Goal: Information Seeking & Learning: Learn about a topic

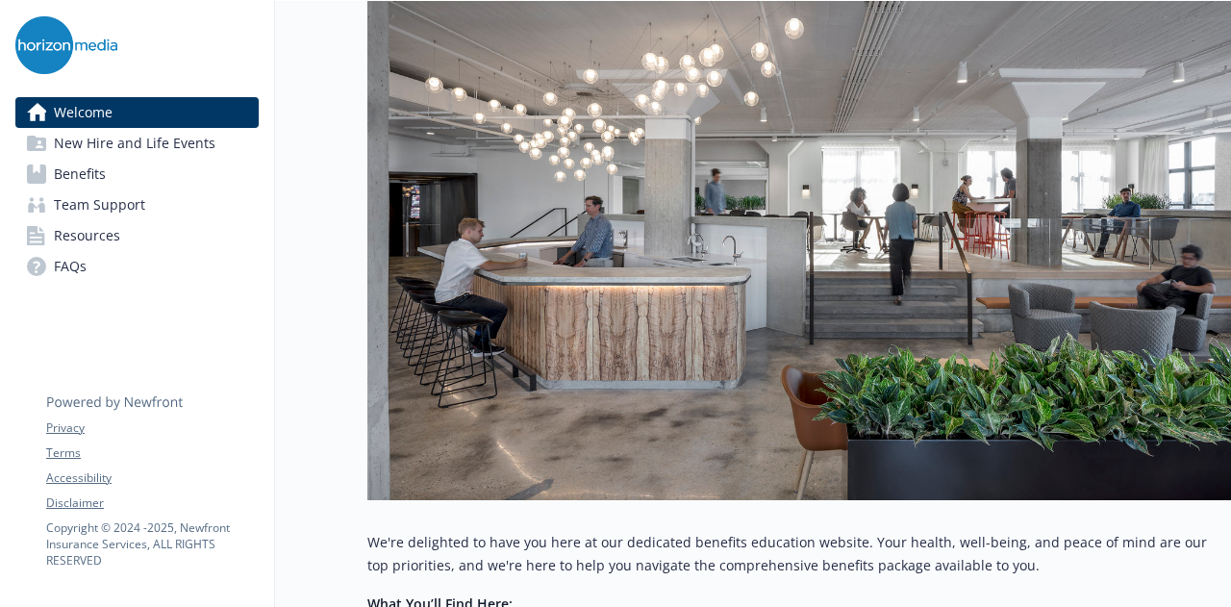
scroll to position [815, 0]
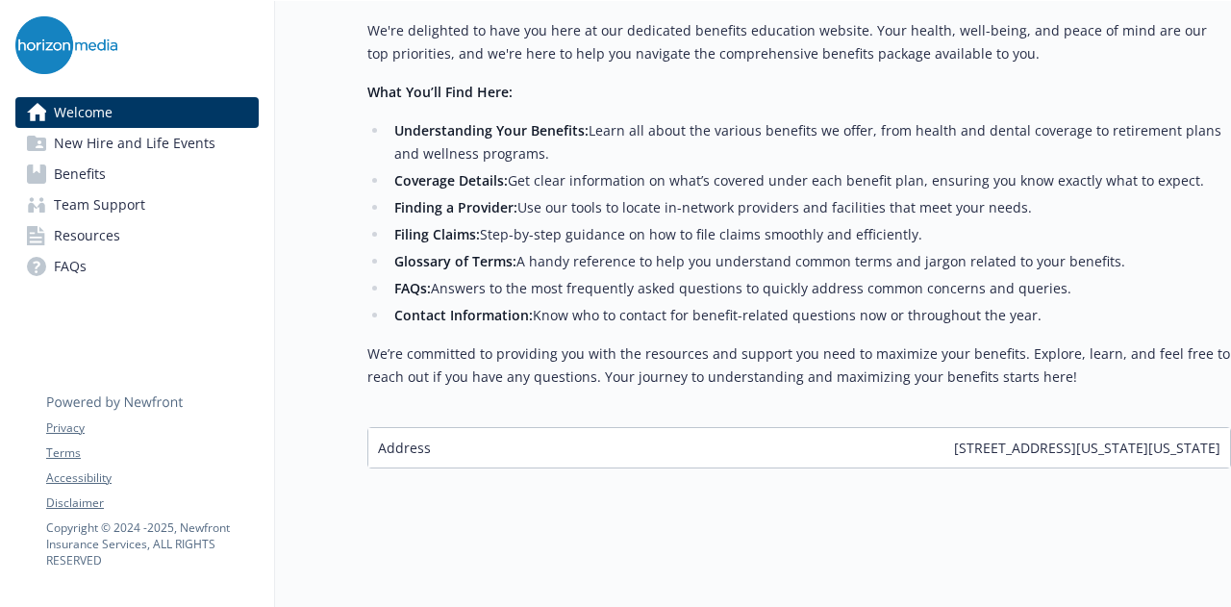
click at [169, 164] on link "Benefits" at bounding box center [136, 174] width 243 height 31
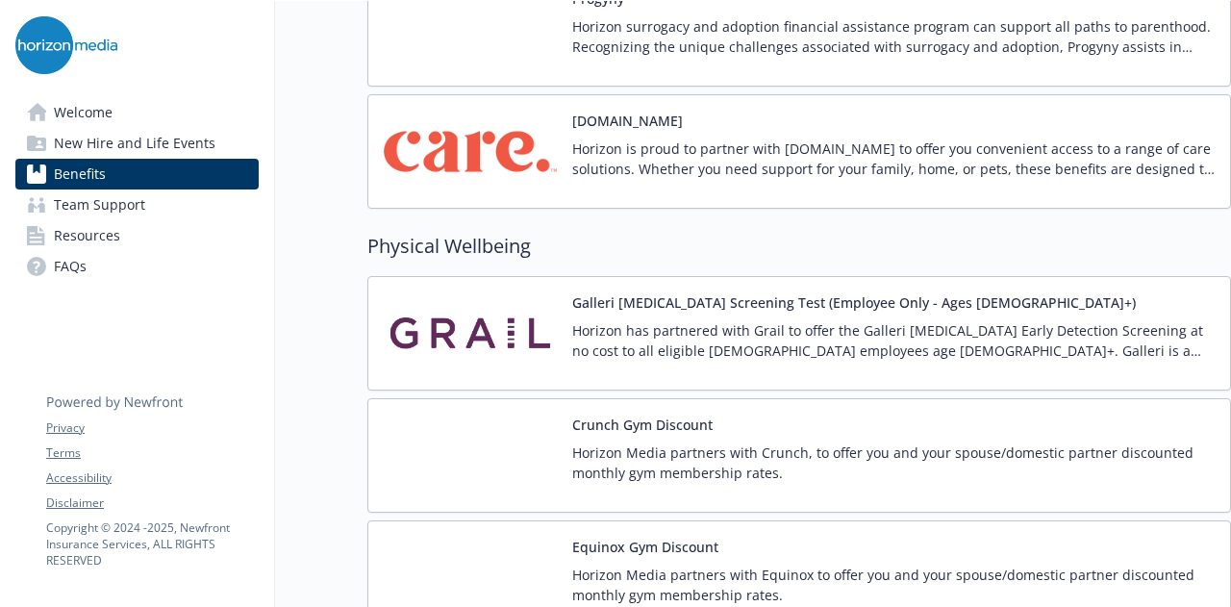
scroll to position [4425, 0]
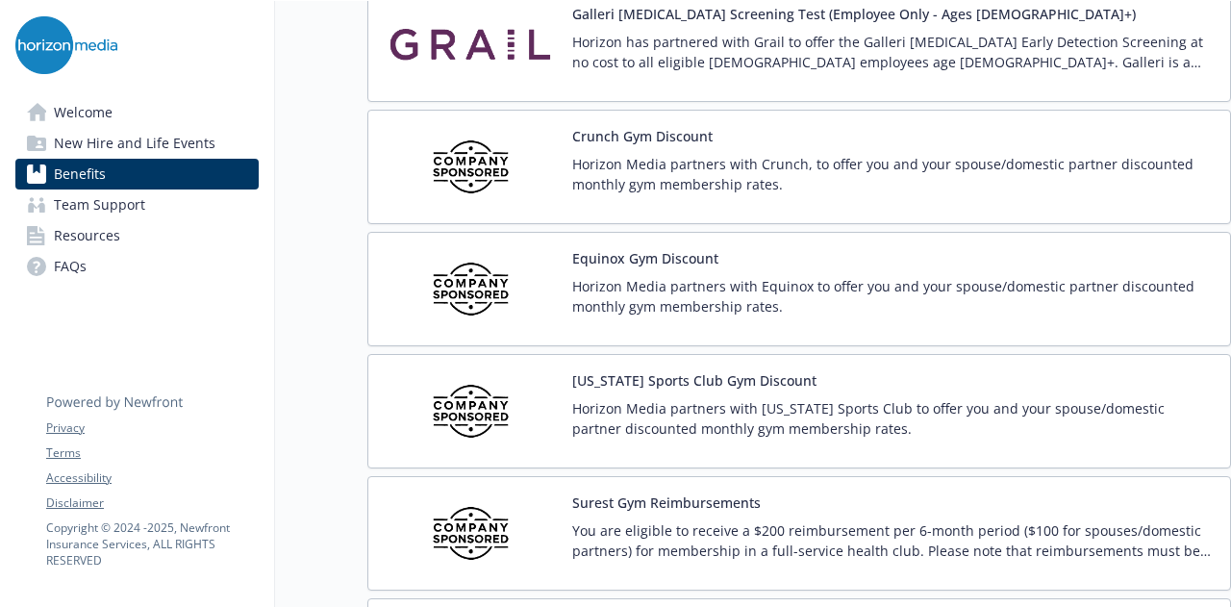
click at [614, 126] on button "Crunch Gym Discount" at bounding box center [642, 136] width 140 height 20
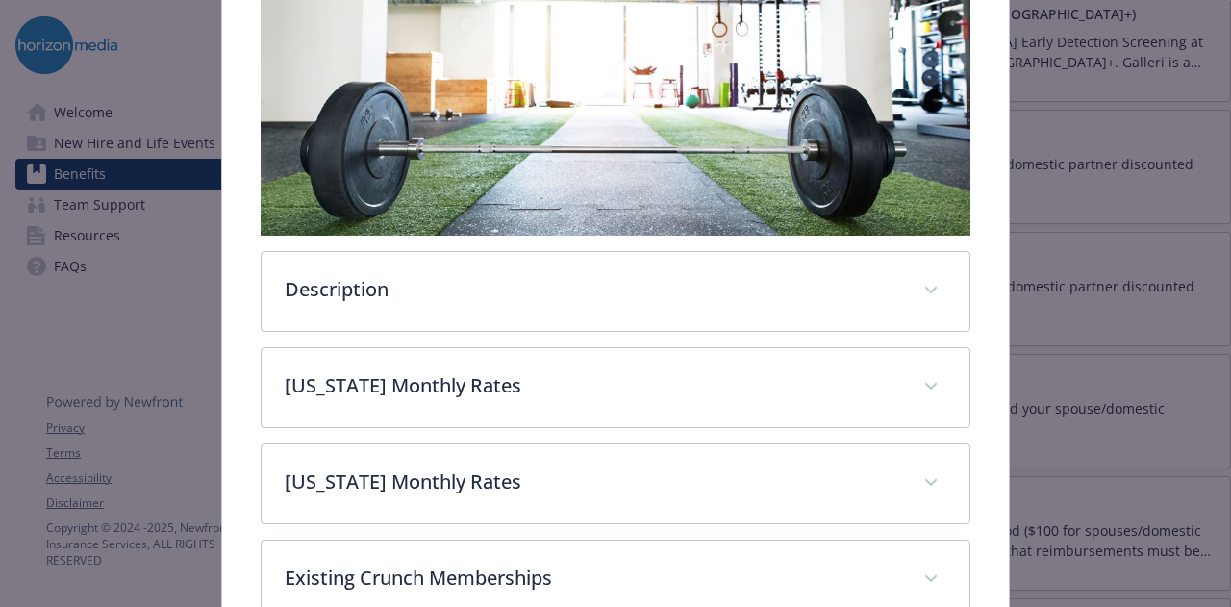
scroll to position [621, 0]
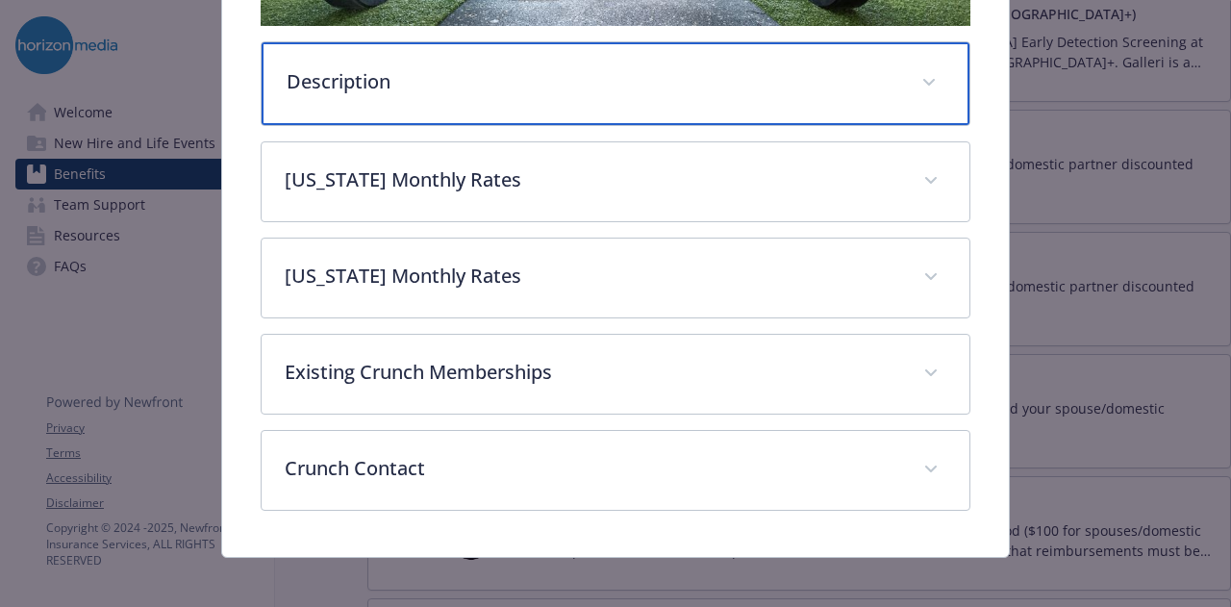
click at [514, 95] on div "Description" at bounding box center [615, 83] width 707 height 83
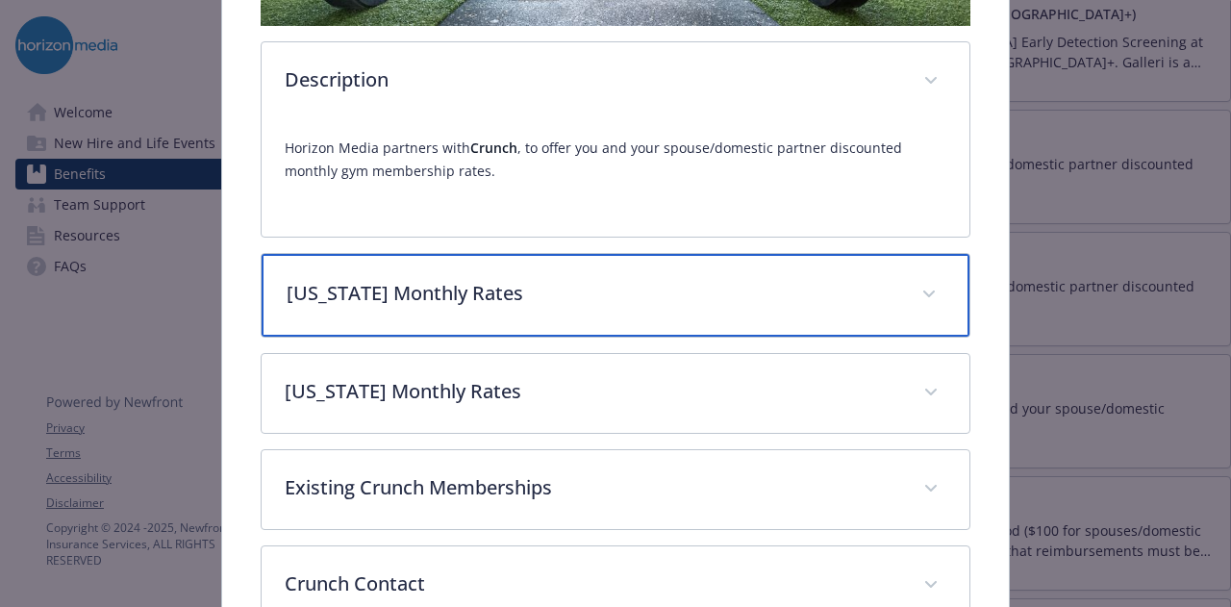
click at [533, 279] on p "[US_STATE] Monthly Rates" at bounding box center [592, 293] width 611 height 29
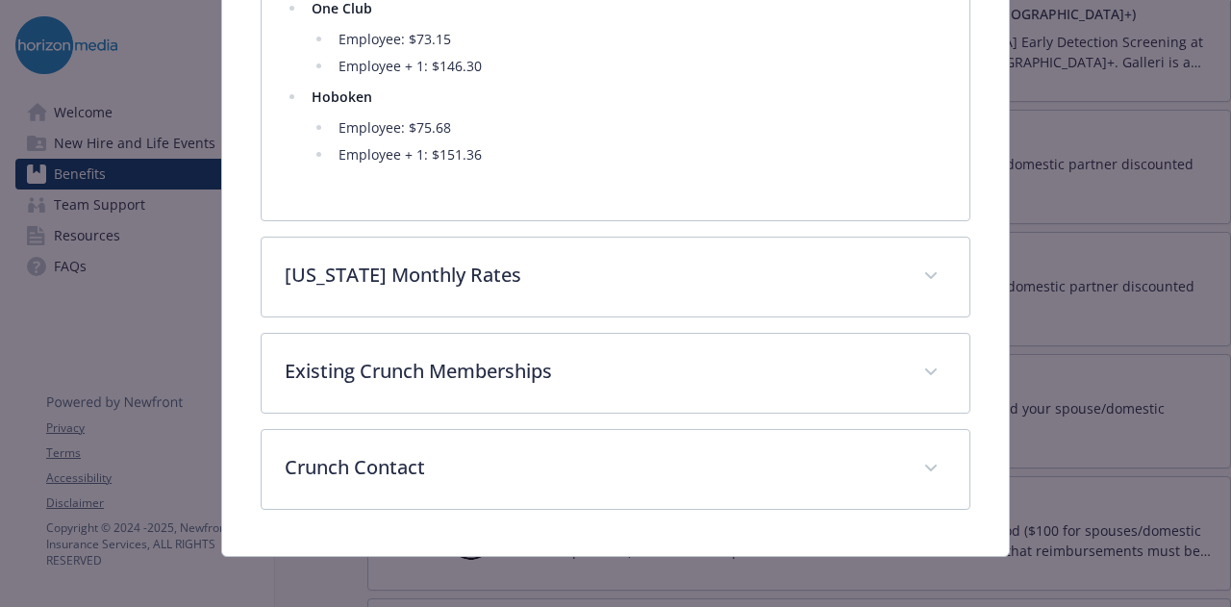
scroll to position [1072, 0]
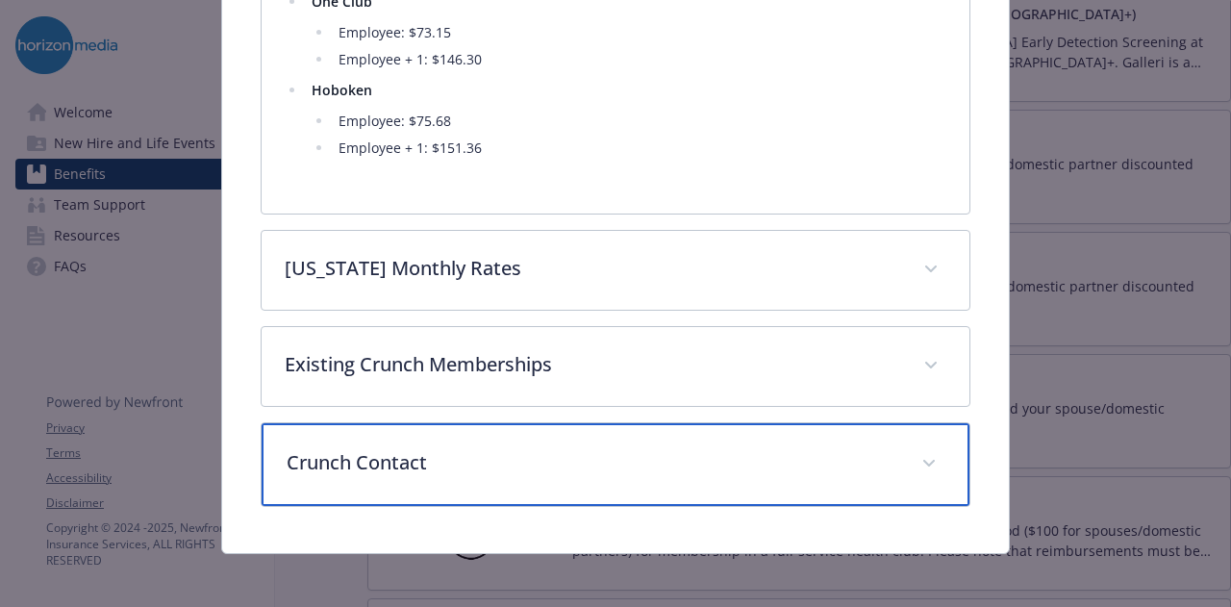
click at [491, 438] on div "Crunch Contact" at bounding box center [615, 464] width 707 height 83
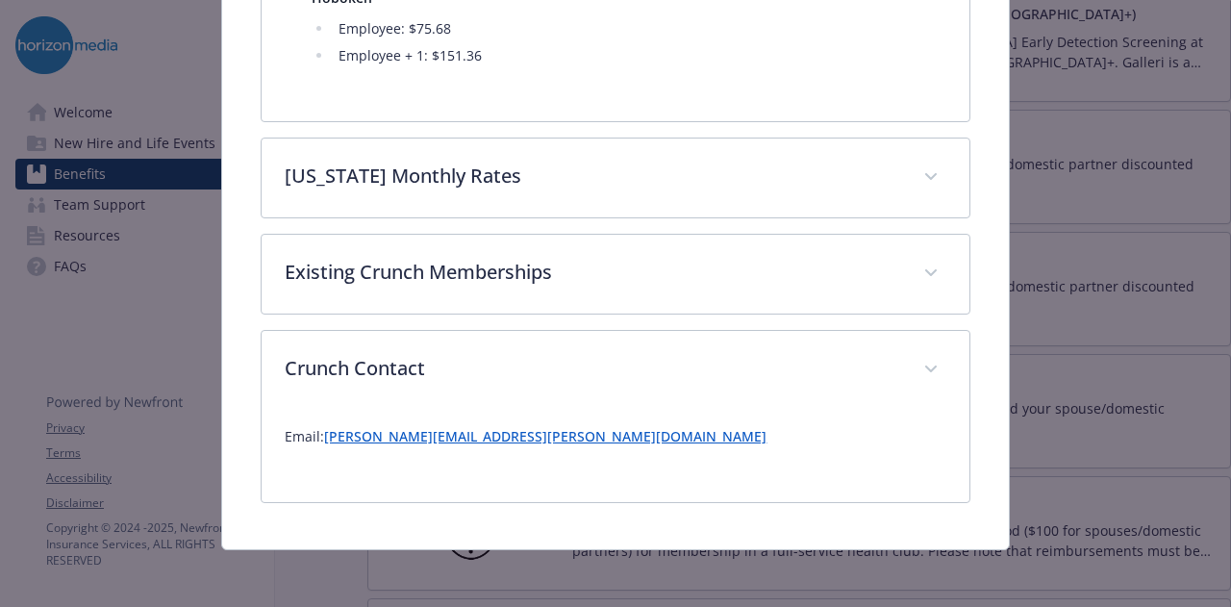
scroll to position [1160, 0]
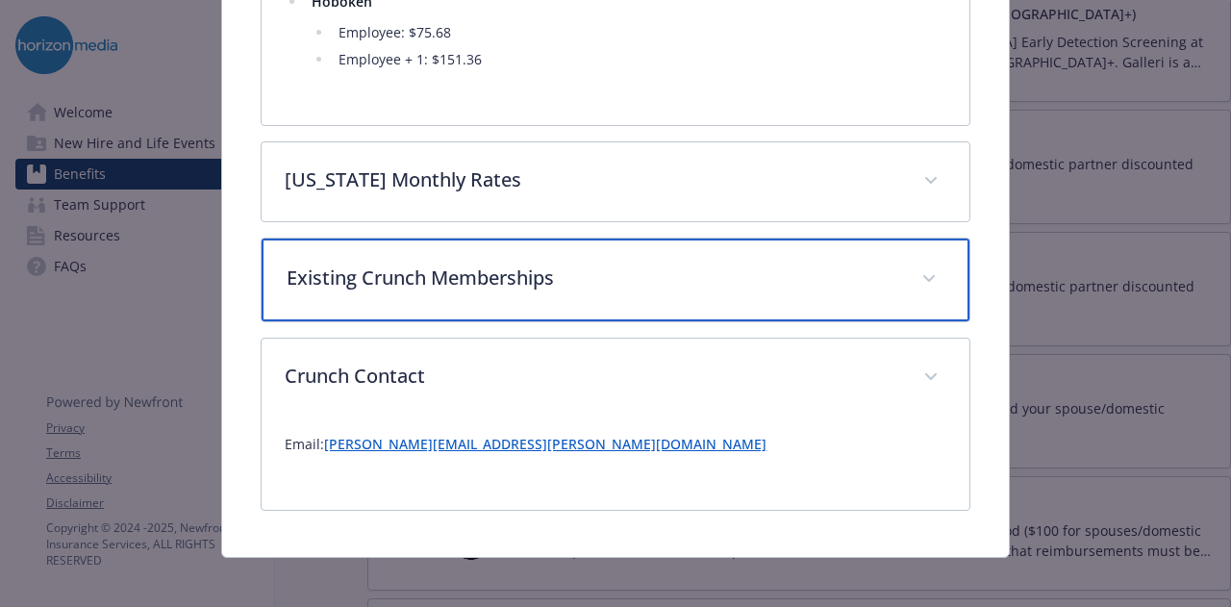
click at [523, 297] on div "Existing Crunch Memberships" at bounding box center [615, 280] width 707 height 83
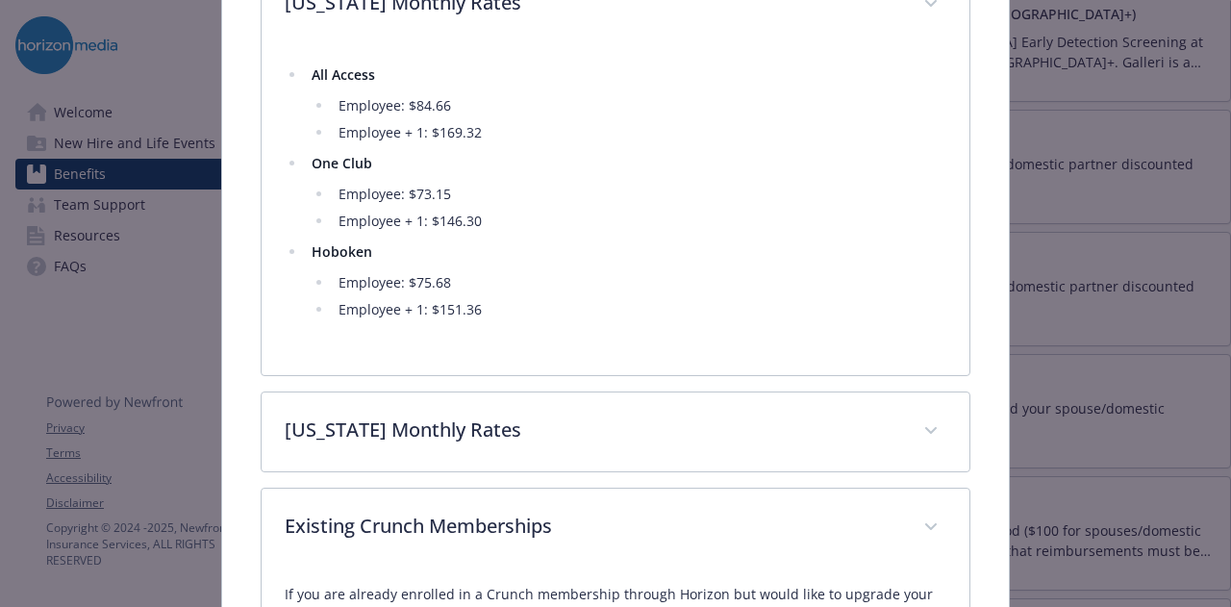
scroll to position [1058, 0]
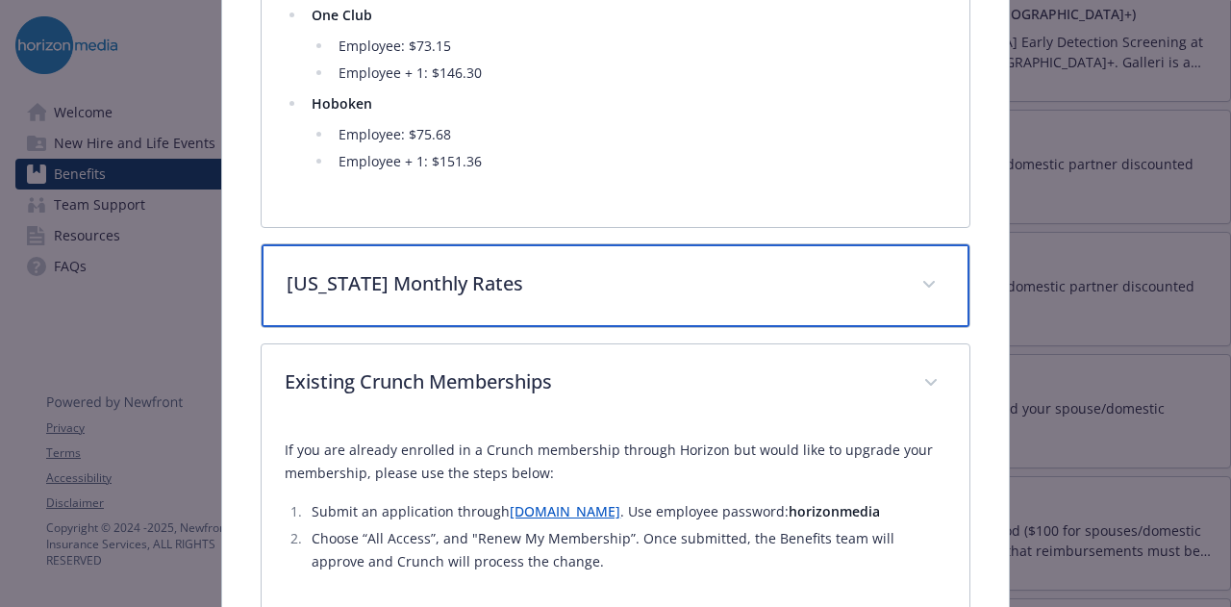
click at [648, 296] on div "[US_STATE] Monthly Rates" at bounding box center [615, 285] width 707 height 83
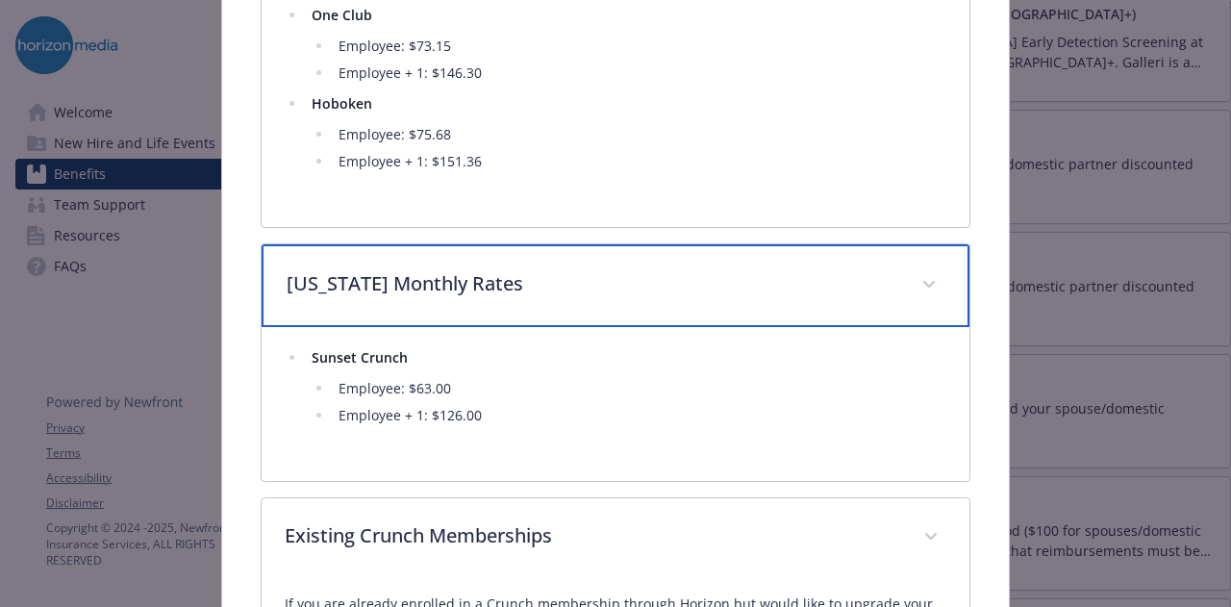
click at [648, 296] on div "[US_STATE] Monthly Rates" at bounding box center [615, 285] width 707 height 83
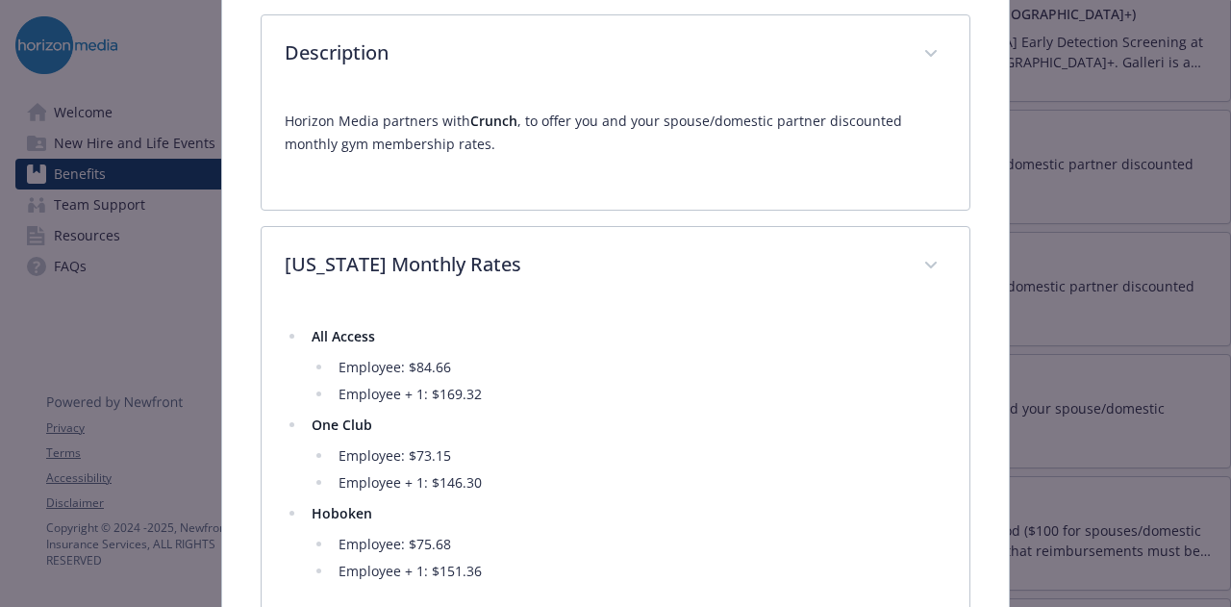
scroll to position [770, 0]
